Goal: Navigation & Orientation: Find specific page/section

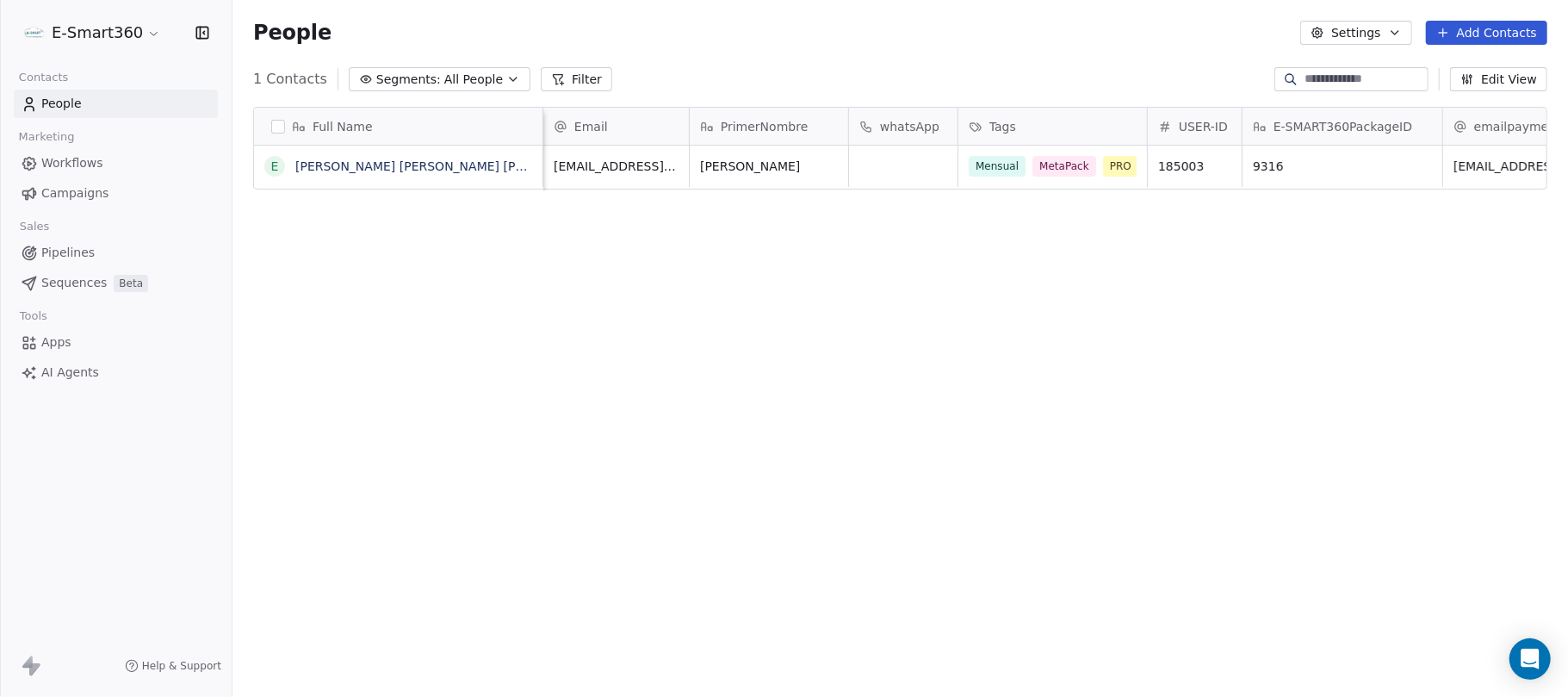
scroll to position [596, 1318]
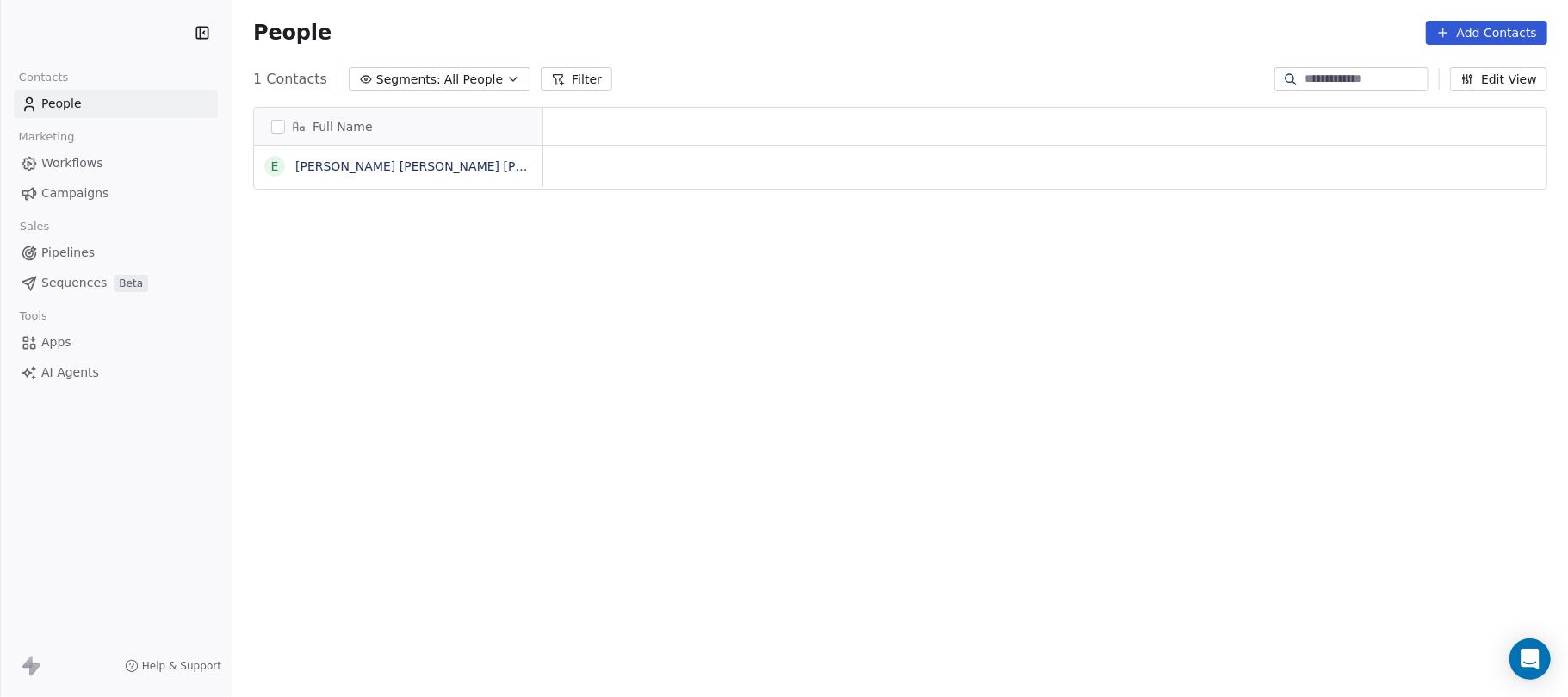
scroll to position [596, 1318]
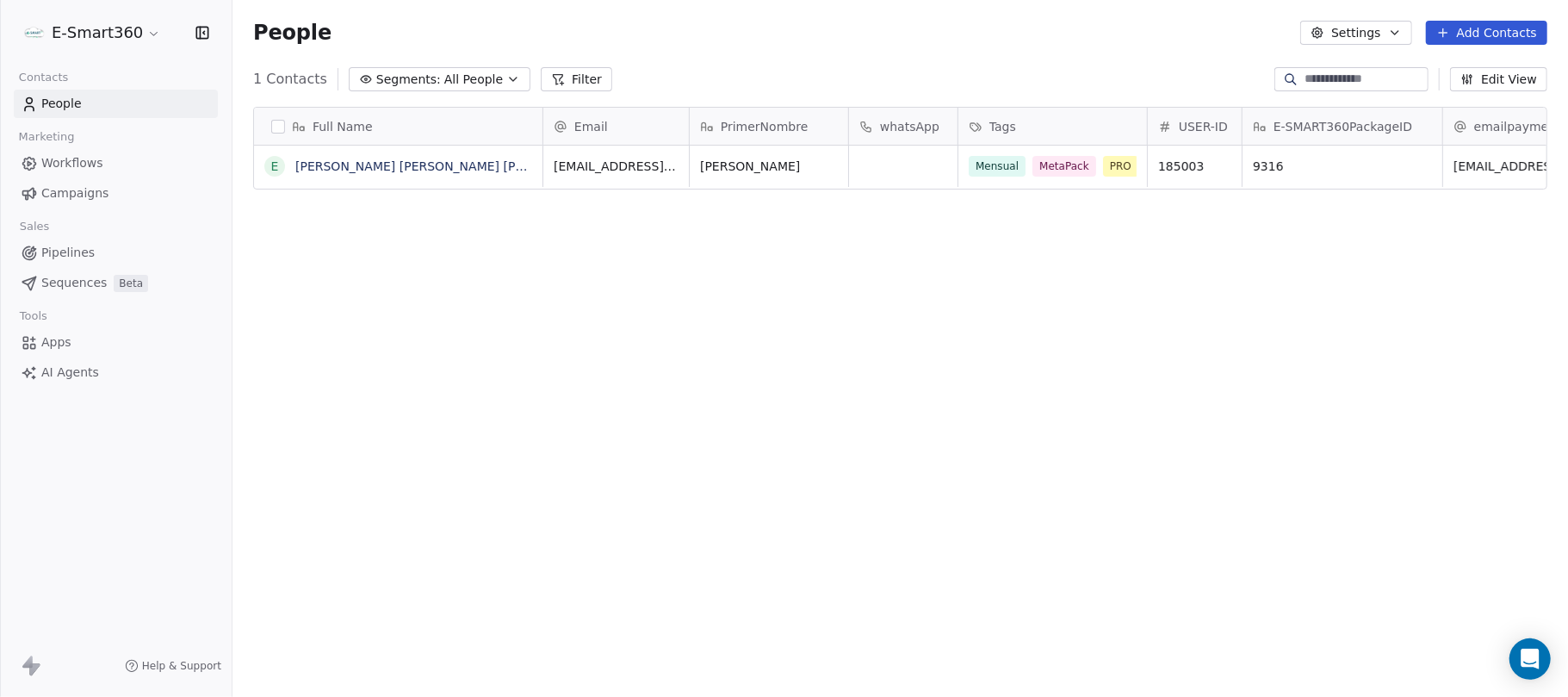
click at [126, 159] on link "Workflows" at bounding box center [116, 163] width 204 height 28
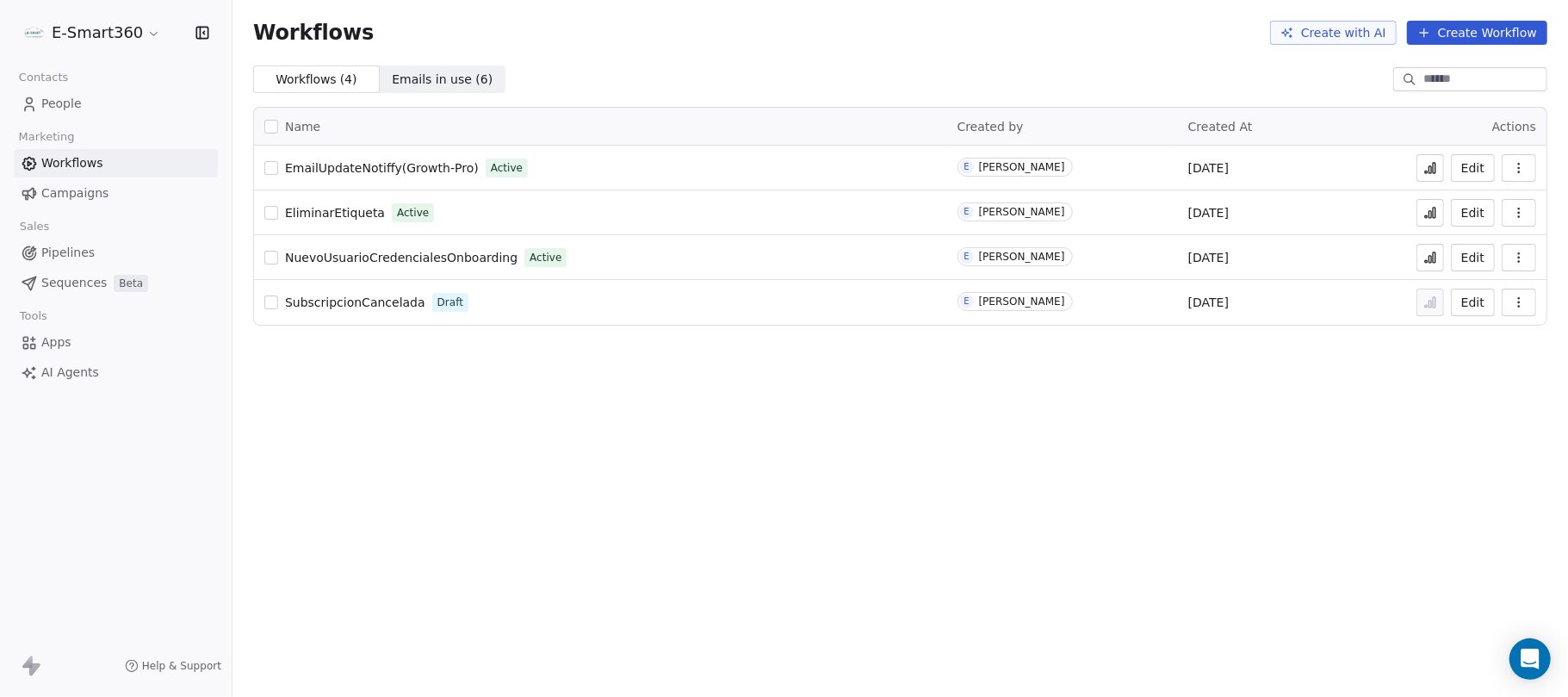
click at [100, 94] on link "People" at bounding box center [116, 104] width 204 height 28
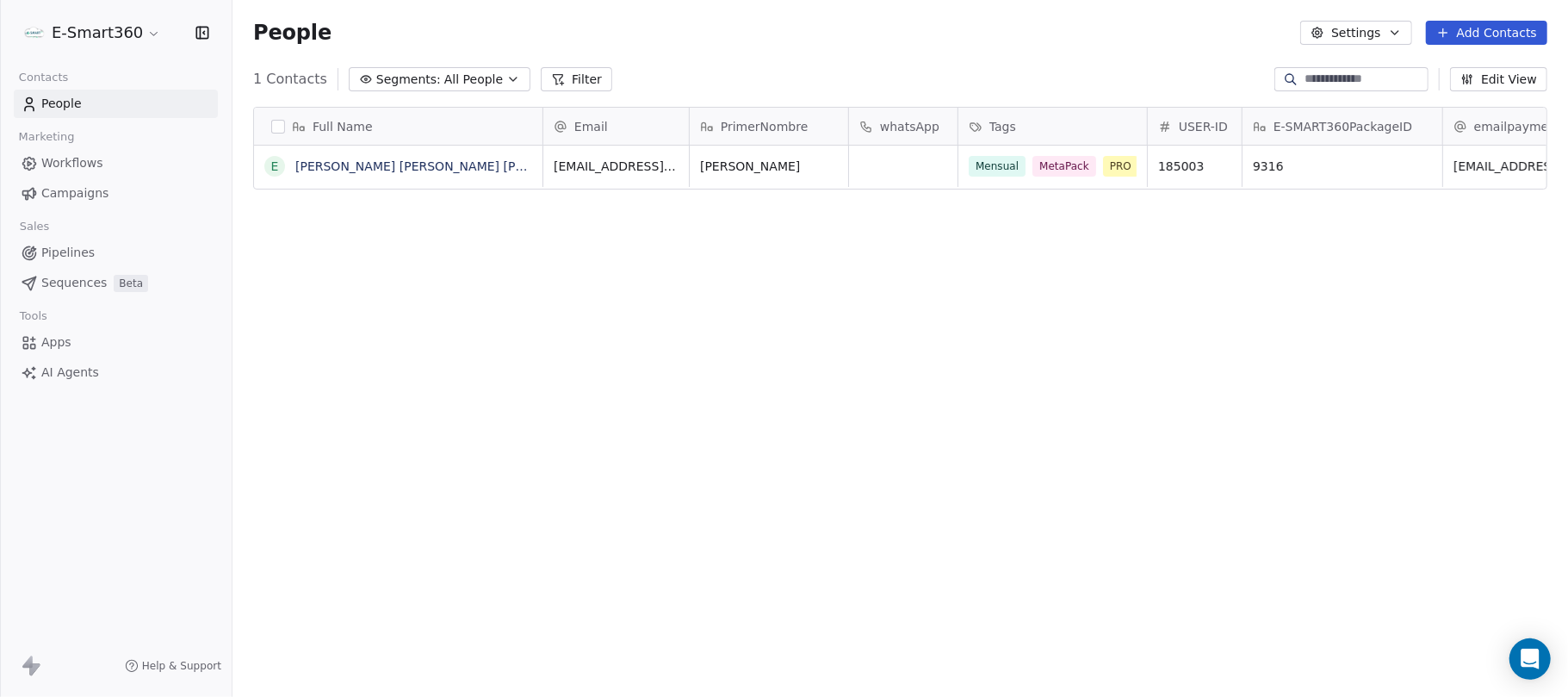
scroll to position [596, 1318]
click at [407, 169] on link "[PERSON_NAME] [PERSON_NAME] [PERSON_NAME]" at bounding box center [449, 166] width 309 height 14
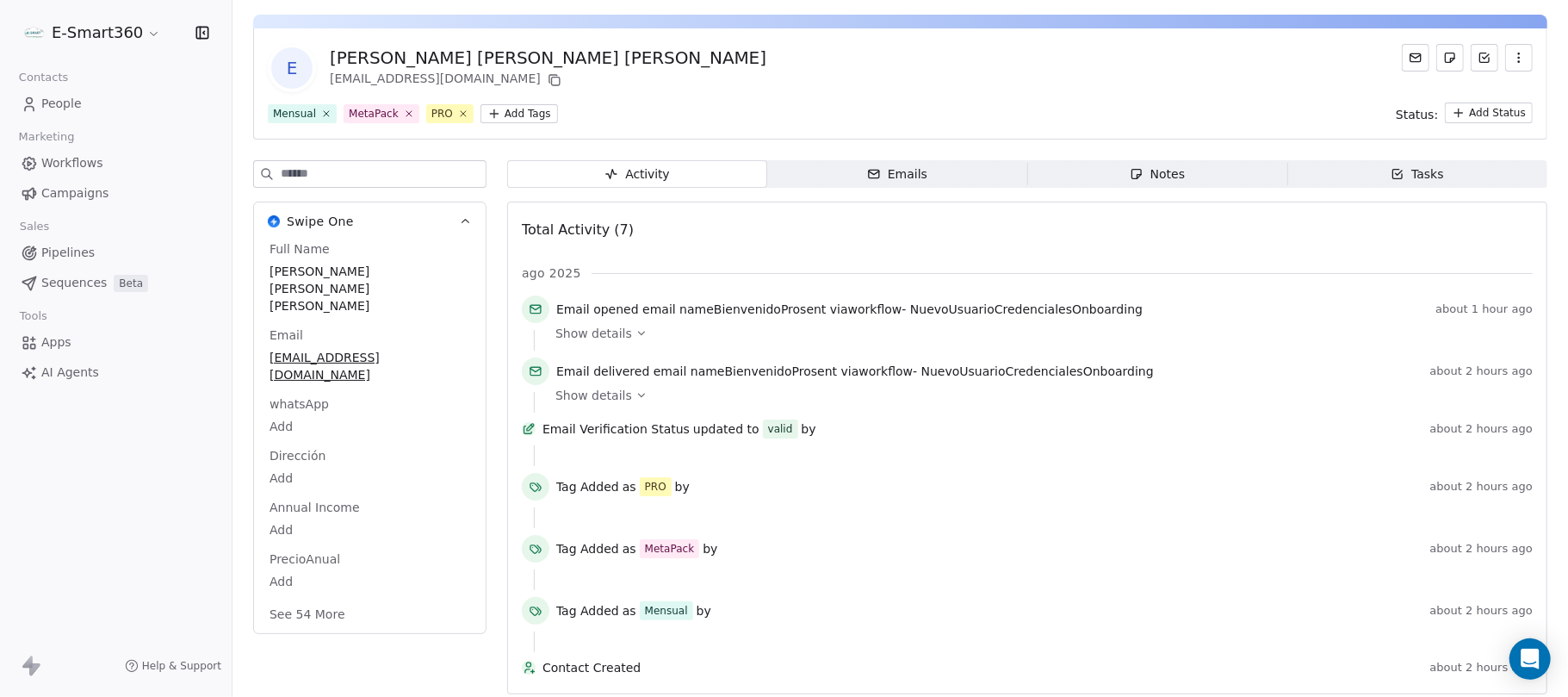
scroll to position [79, 0]
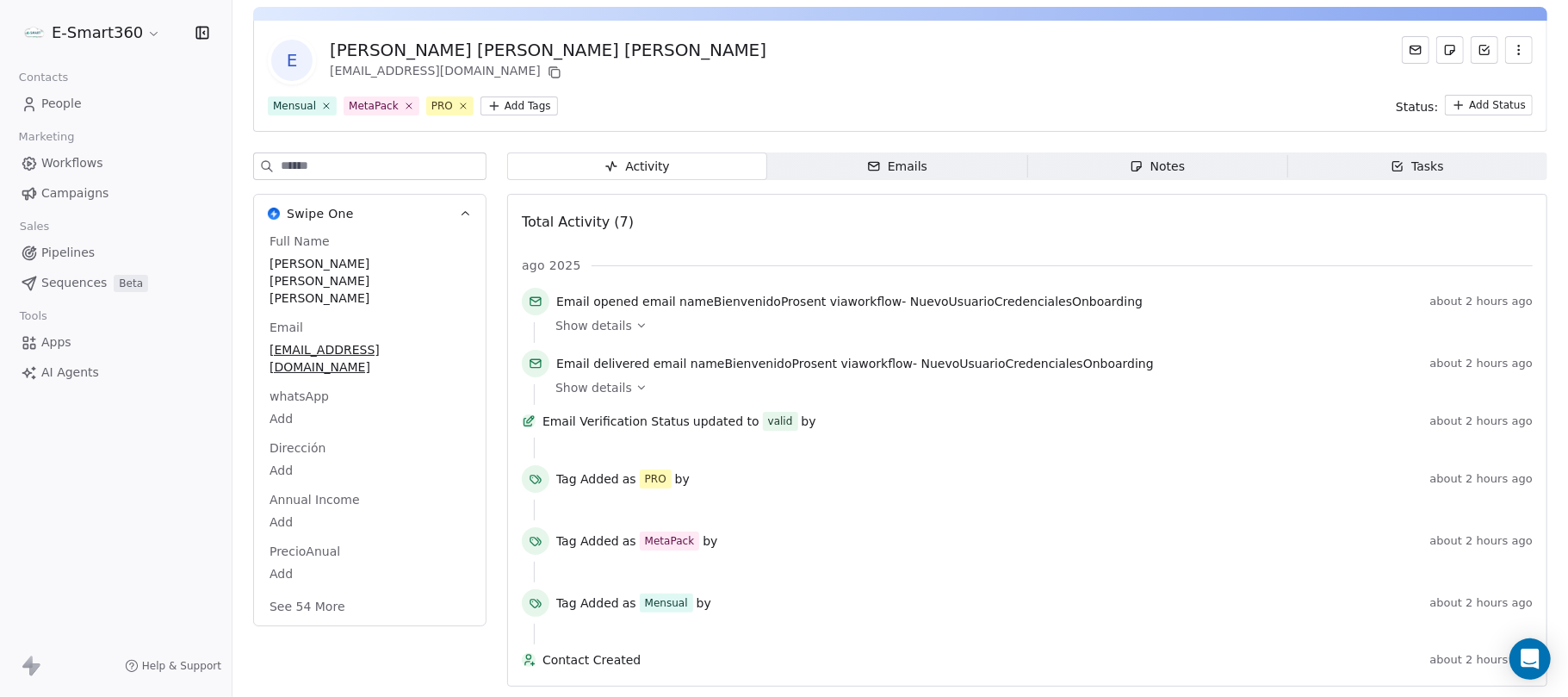
click at [111, 149] on link "Workflows" at bounding box center [116, 163] width 204 height 28
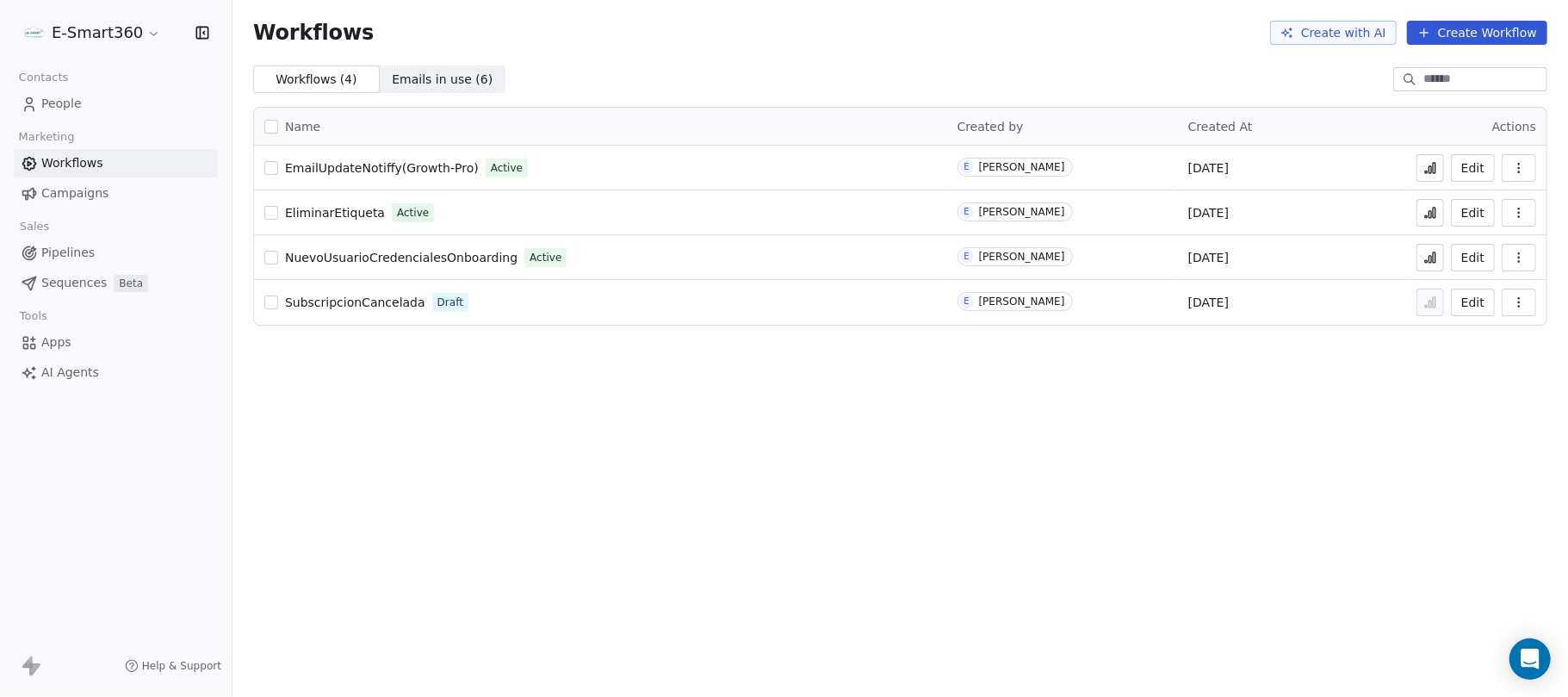
click at [69, 109] on span "People" at bounding box center [61, 103] width 41 height 18
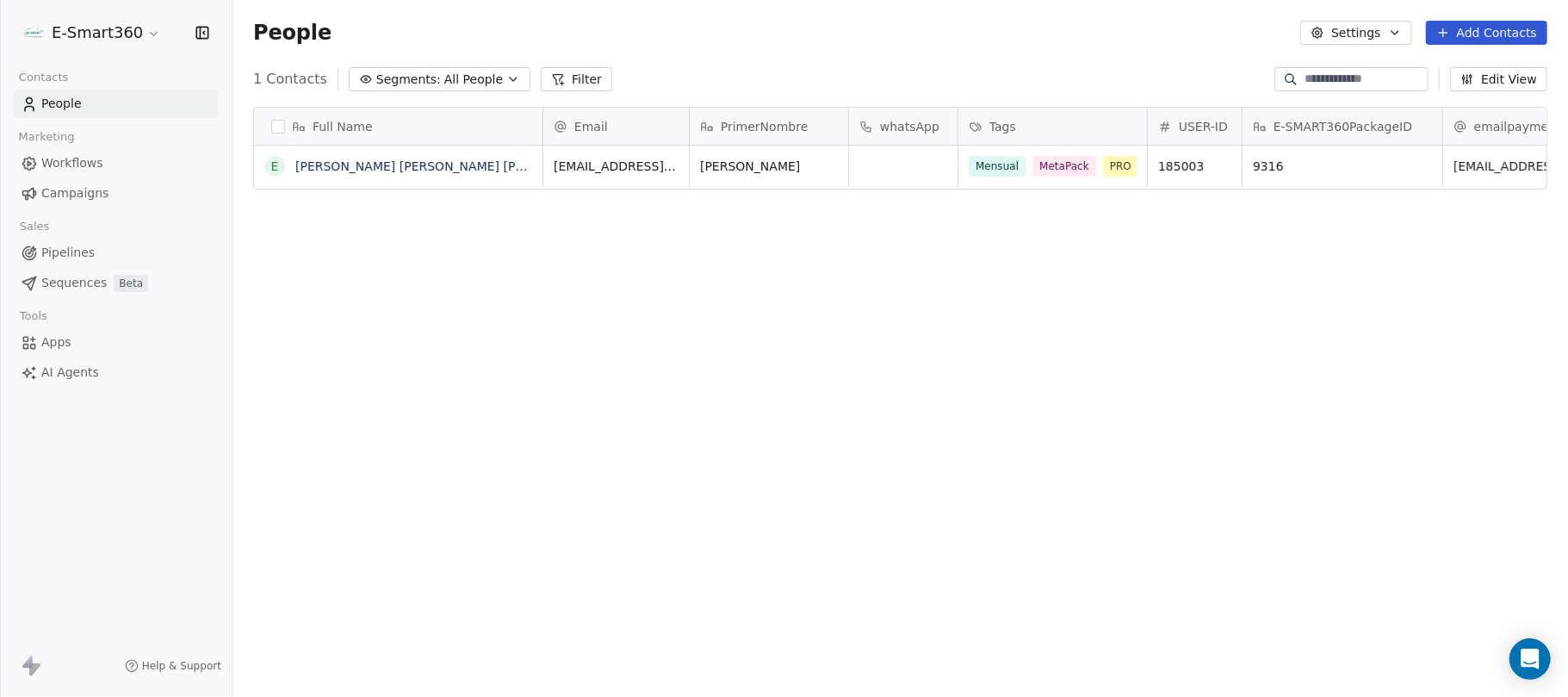
scroll to position [596, 1318]
